Goal: Information Seeking & Learning: Learn about a topic

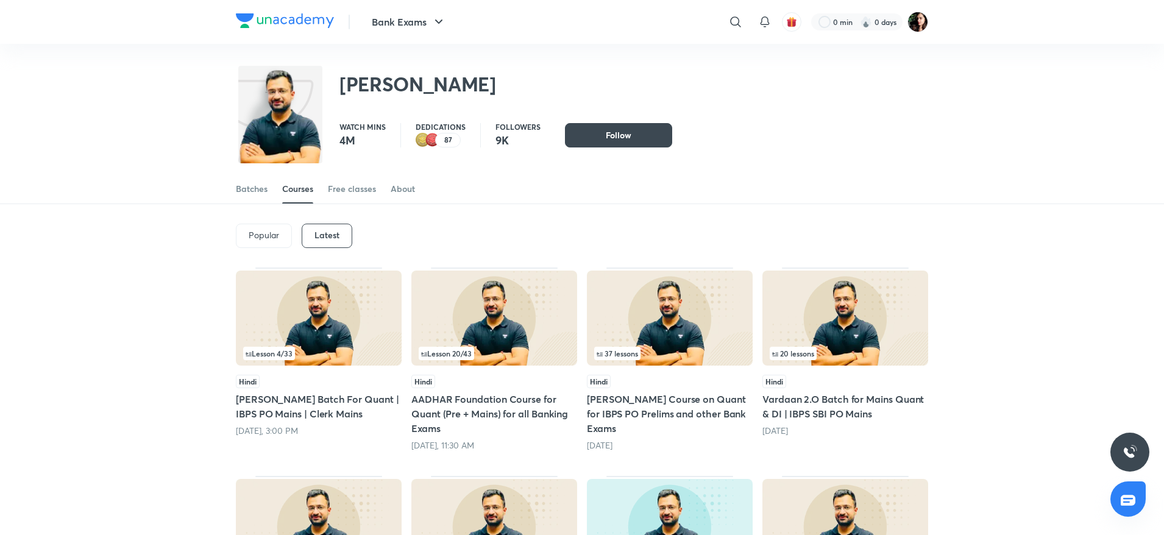
click at [491, 327] on img at bounding box center [494, 318] width 166 height 95
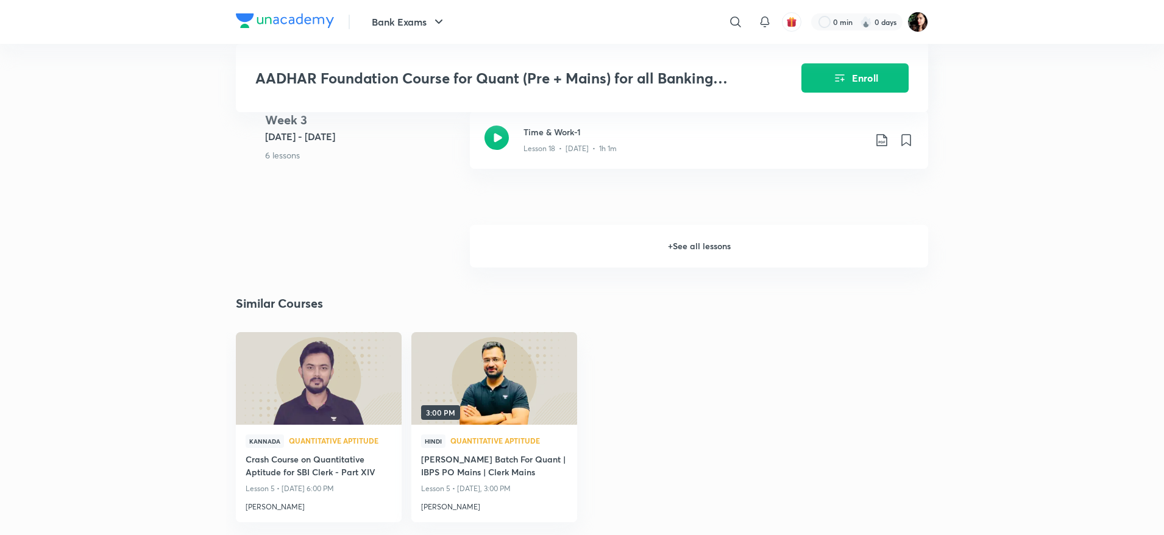
scroll to position [1737, 0]
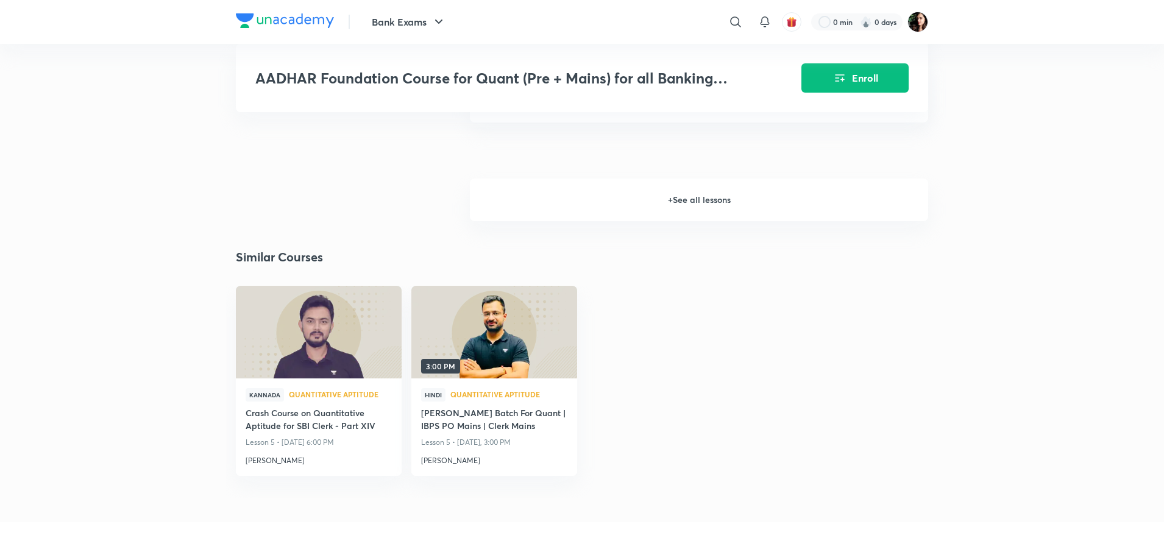
click at [704, 194] on h6 "+ See all lessons" at bounding box center [699, 200] width 458 height 43
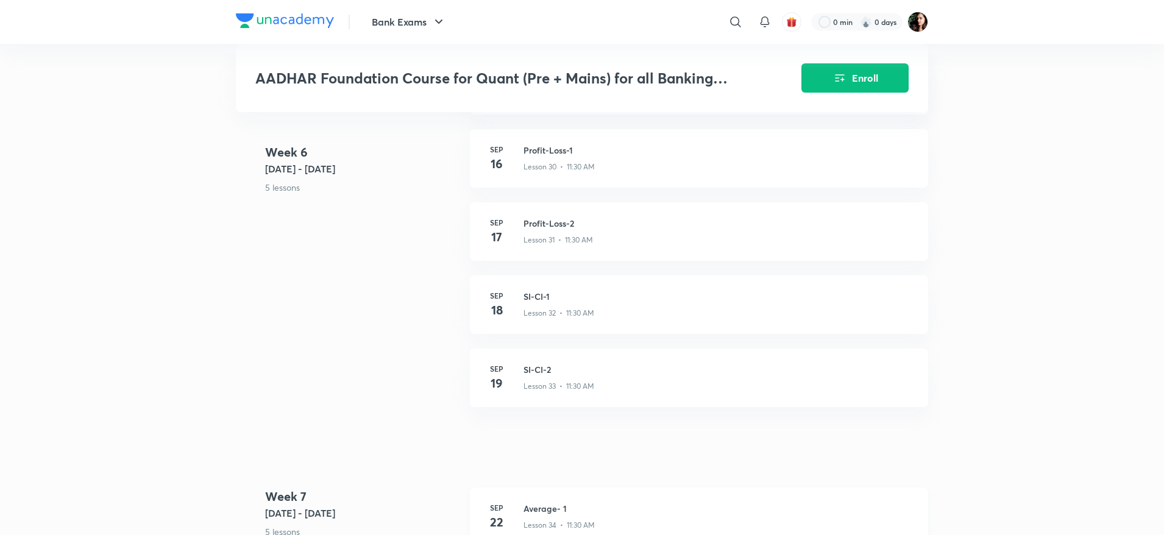
scroll to position [2742, 0]
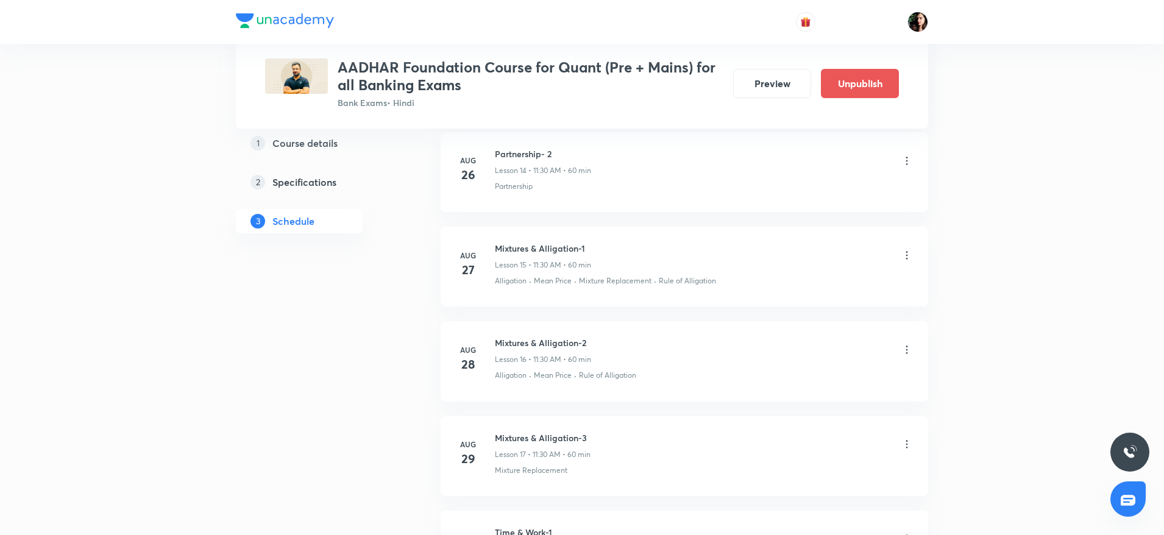
scroll to position [2377, 0]
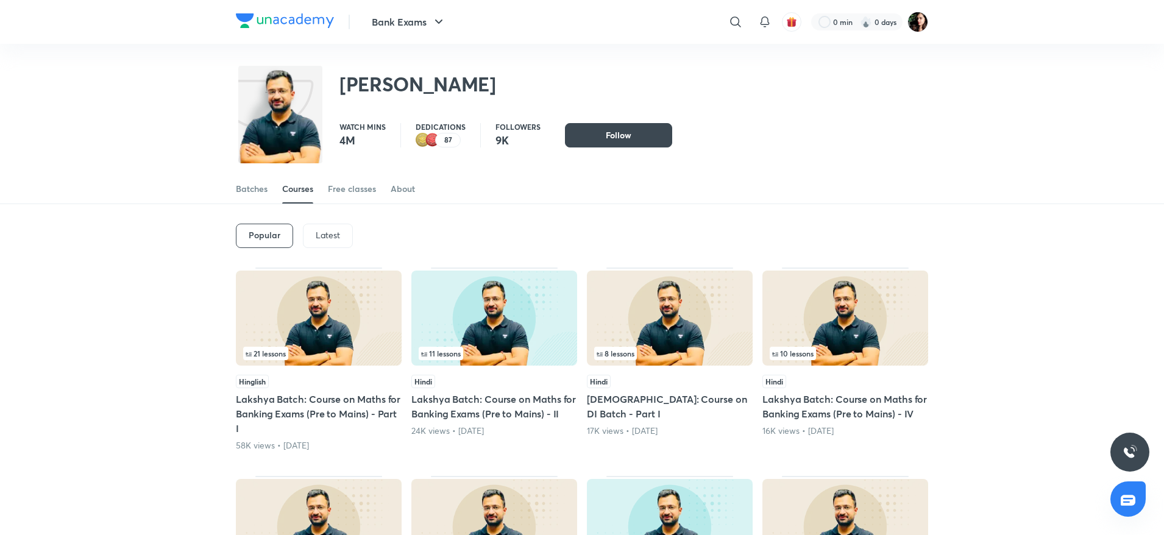
click at [320, 233] on p "Latest" at bounding box center [328, 235] width 24 height 10
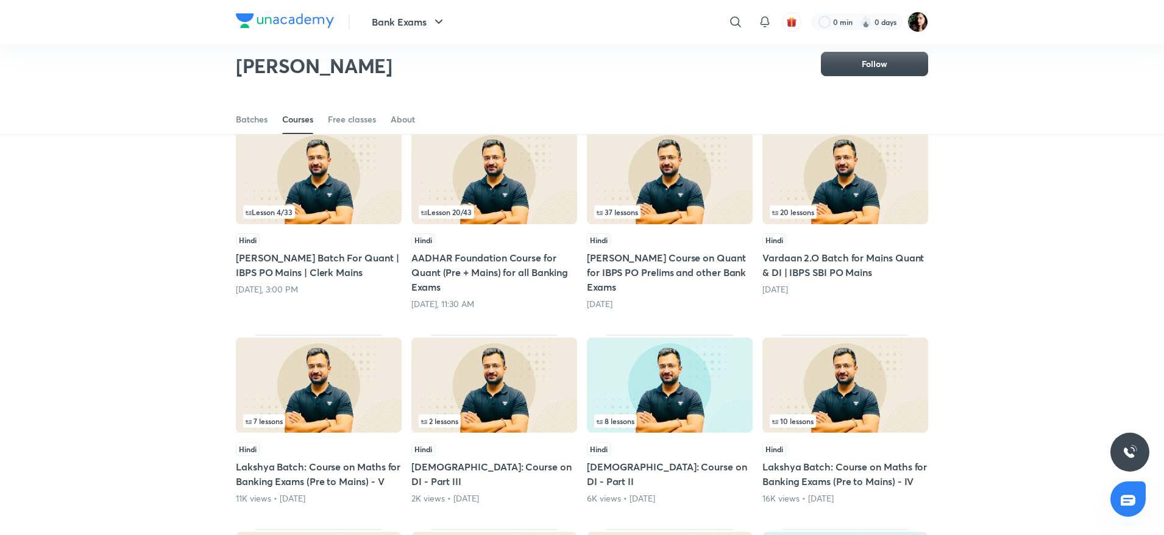
scroll to position [103, 0]
